Goal: Task Accomplishment & Management: Manage account settings

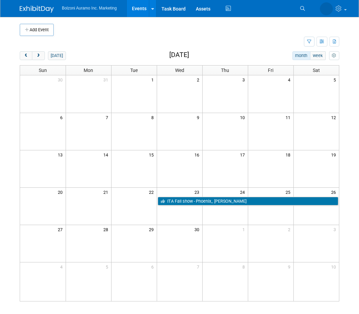
click at [28, 47] on div "Add Event New Event Duplicate Event Warning There is another event in your work…" at bounding box center [180, 166] width 330 height 298
click at [21, 51] on button "prev" at bounding box center [26, 55] width 13 height 9
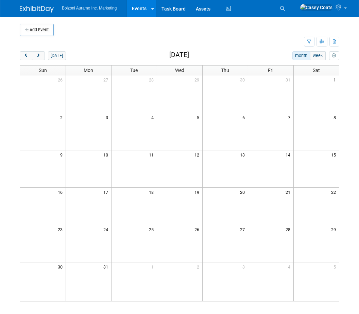
click at [21, 49] on div "Add Event New Event Duplicate Event Warning There is another event in your work…" at bounding box center [180, 166] width 330 height 298
click at [17, 46] on div "Add Event New Event Duplicate Event Warning There is another event in your work…" at bounding box center [180, 166] width 330 height 298
click at [21, 52] on button "prev" at bounding box center [26, 55] width 13 height 9
click at [18, 49] on div "Add Event New Event Duplicate Event Warning There is another event in your work…" at bounding box center [180, 166] width 330 height 298
click at [19, 49] on div "Add Event New Event Duplicate Event Warning There is another event in your work…" at bounding box center [180, 166] width 330 height 298
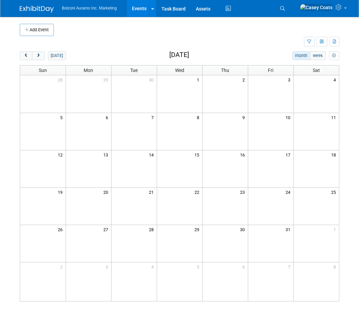
click at [18, 47] on div "Add Event New Event Duplicate Event Warning There is another event in your work…" at bounding box center [180, 166] width 330 height 298
click at [20, 51] on button "prev" at bounding box center [26, 55] width 13 height 9
click at [43, 57] on button "next" at bounding box center [38, 55] width 13 height 9
click at [42, 56] on button "next" at bounding box center [38, 55] width 13 height 9
click at [22, 56] on button "prev" at bounding box center [26, 55] width 13 height 9
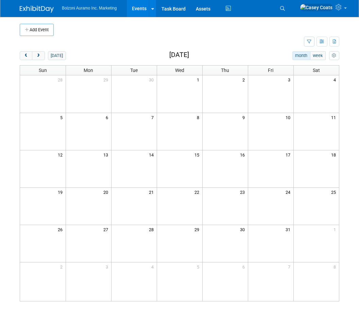
click at [22, 56] on button "prev" at bounding box center [26, 55] width 13 height 9
click at [24, 57] on span "prev" at bounding box center [25, 56] width 5 height 4
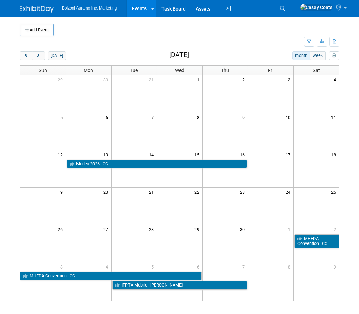
click at [18, 53] on div "Add Event New Event Duplicate Event Warning There is another event in your work…" at bounding box center [180, 166] width 330 height 298
click at [16, 54] on div "Add Event New Event Duplicate Event Warning There is another event in your work…" at bounding box center [180, 166] width 330 height 298
click at [15, 54] on div "Add Event New Event Duplicate Event Warning There is another event in your work…" at bounding box center [180, 166] width 330 height 298
click at [9, 46] on body "Bolzoni Auramo Inc. Marketing Events Add Event Bulk Upload Events Shareable Eve…" at bounding box center [179, 157] width 359 height 314
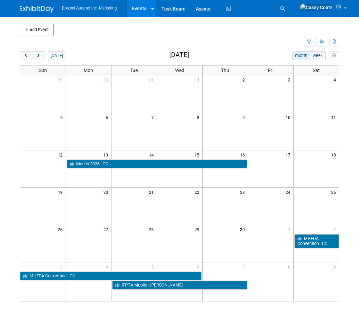
click at [24, 54] on span "prev" at bounding box center [25, 56] width 5 height 4
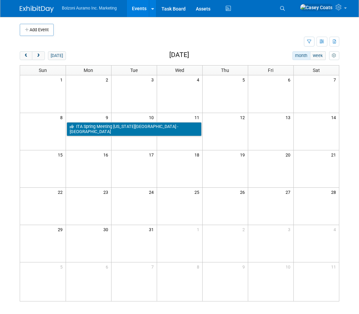
click at [23, 54] on span "prev" at bounding box center [25, 56] width 5 height 4
click at [22, 53] on button "prev" at bounding box center [26, 55] width 13 height 9
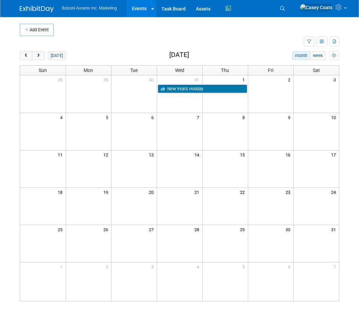
click at [22, 53] on button "prev" at bounding box center [26, 55] width 13 height 9
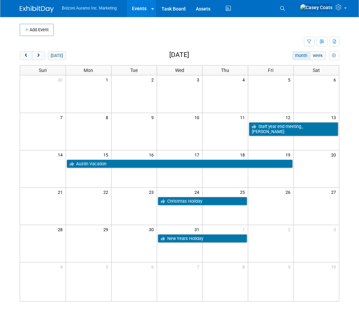
click at [20, 54] on button "prev" at bounding box center [26, 55] width 13 height 9
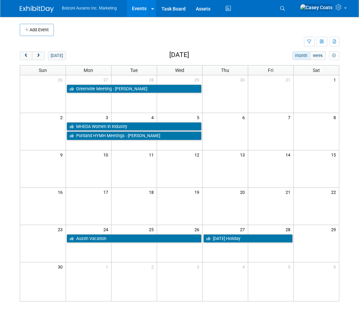
click at [19, 52] on div "Add Event New Event Duplicate Event Warning There is another event in your work…" at bounding box center [180, 166] width 330 height 298
click at [14, 53] on body "Bolzoni Auramo Inc. Marketing Events Add Event Bulk Upload Events Shareable Eve…" at bounding box center [179, 157] width 359 height 314
